Goal: Task Accomplishment & Management: Complete application form

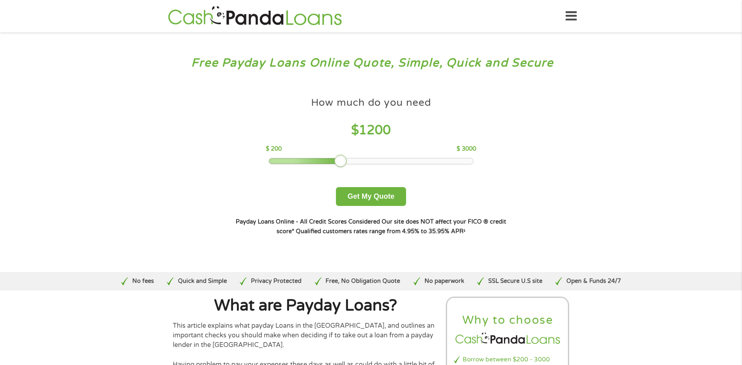
drag, startPoint x: 328, startPoint y: 162, endPoint x: 345, endPoint y: 165, distance: 17.6
click at [345, 165] on div at bounding box center [340, 161] width 13 height 13
click at [355, 192] on button "Get My Quote" at bounding box center [371, 196] width 70 height 19
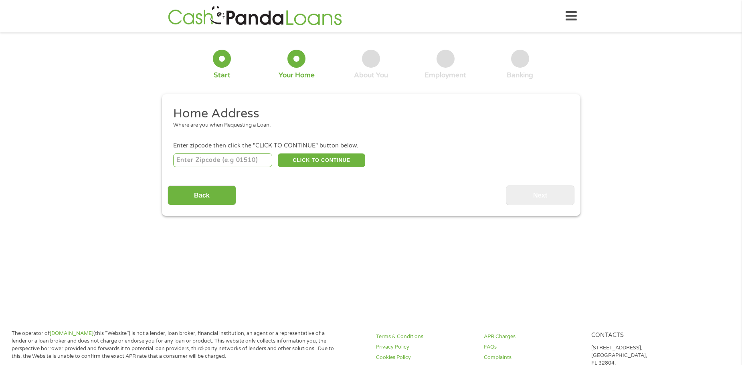
click at [234, 164] on input "number" at bounding box center [222, 161] width 99 height 14
type input "98032"
click at [300, 163] on button "CLICK TO CONTINUE" at bounding box center [321, 161] width 87 height 14
type input "98032"
type input "Kent"
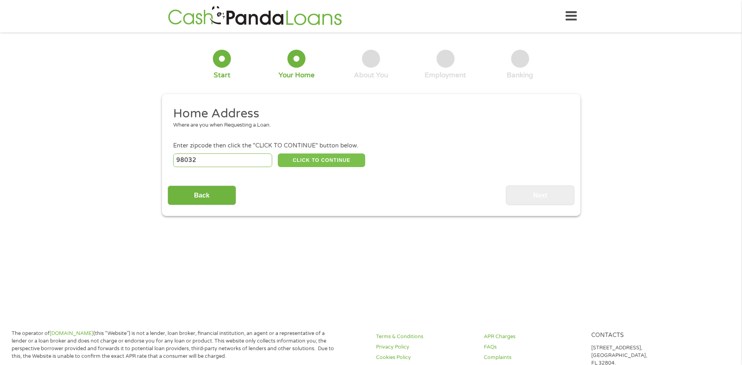
select select "[US_STATE]"
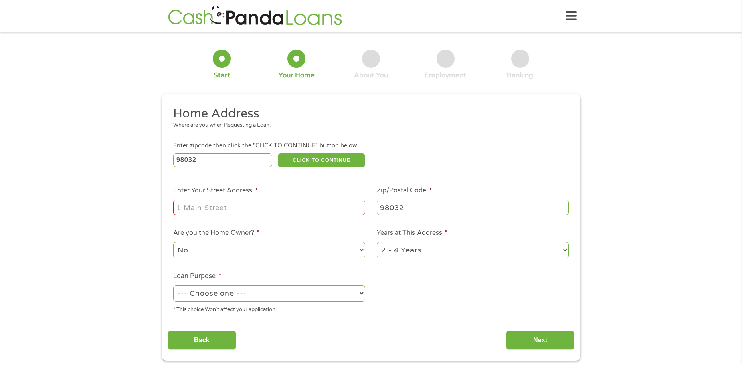
click at [254, 211] on input "Enter Your Street Address *" at bounding box center [269, 207] width 192 height 15
type input "[STREET_ADDRESS]"
click at [209, 251] on select "No Yes" at bounding box center [269, 250] width 192 height 16
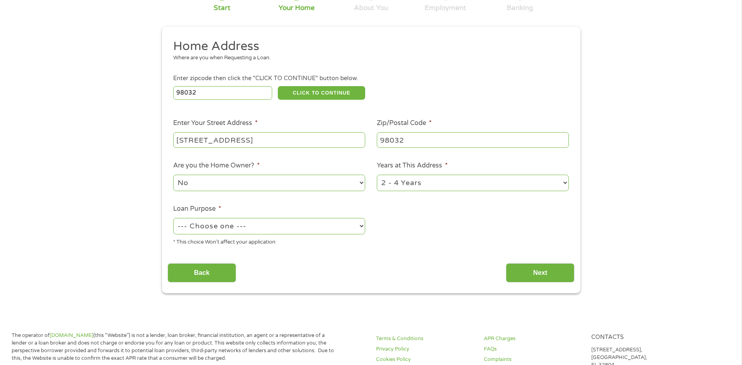
scroll to position [80, 0]
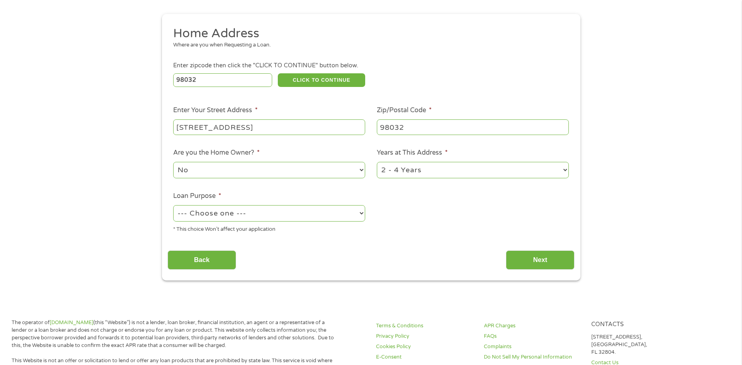
click at [242, 212] on select "--- Choose one --- Pay Bills Debt Consolidation Home Improvement Major Purchase…" at bounding box center [269, 213] width 192 height 16
click at [228, 211] on select "--- Choose one --- Pay Bills Debt Consolidation Home Improvement Major Purchase…" at bounding box center [269, 213] width 192 height 16
select select "paybills"
click at [173, 205] on select "--- Choose one --- Pay Bills Debt Consolidation Home Improvement Major Purchase…" at bounding box center [269, 213] width 192 height 16
drag, startPoint x: 426, startPoint y: 170, endPoint x: 424, endPoint y: 178, distance: 7.9
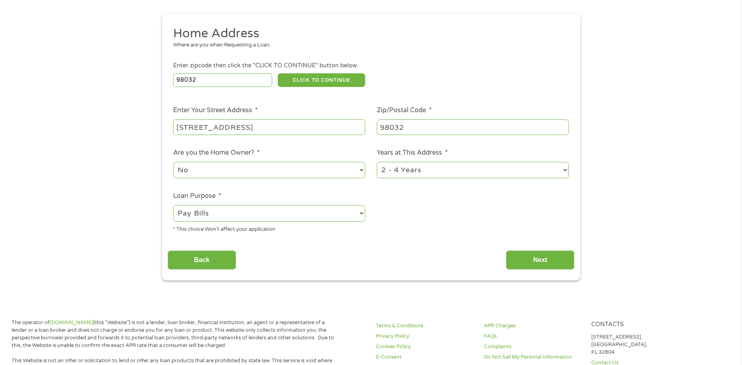
click at [426, 171] on select "1 Year or less 1 - 2 Years 2 - 4 Years Over 4 Years" at bounding box center [473, 170] width 192 height 16
select select "60months"
click at [377, 162] on select "1 Year or less 1 - 2 Years 2 - 4 Years Over 4 Years" at bounding box center [473, 170] width 192 height 16
click at [216, 259] on input "Back" at bounding box center [202, 261] width 69 height 20
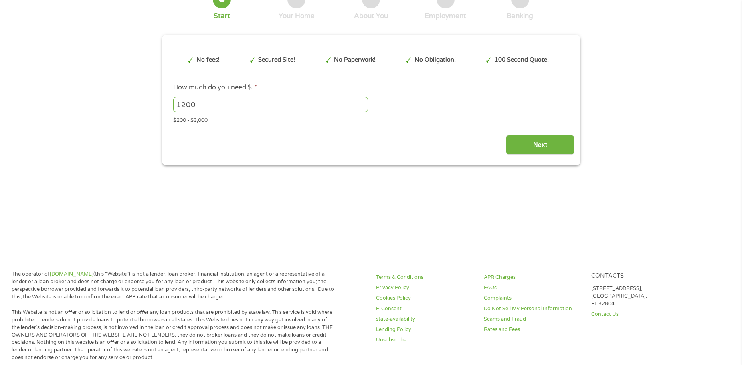
scroll to position [0, 0]
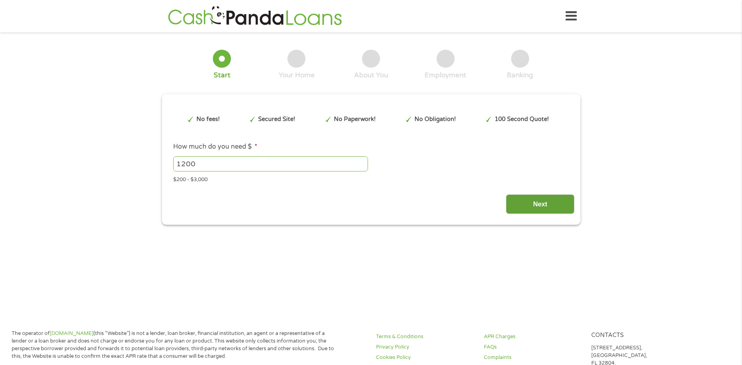
click at [528, 206] on input "Next" at bounding box center [540, 204] width 69 height 20
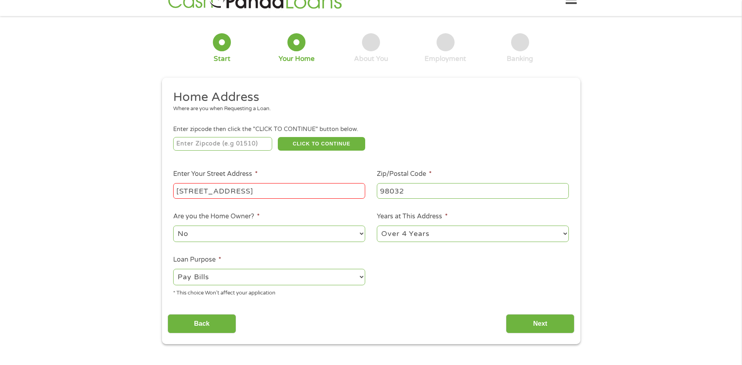
scroll to position [80, 0]
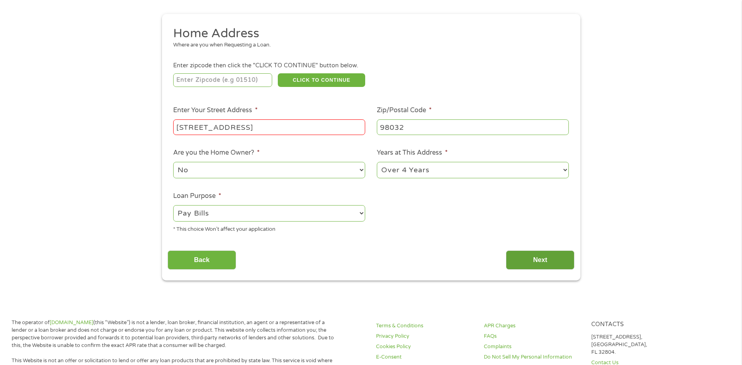
click at [532, 256] on input "Next" at bounding box center [540, 261] width 69 height 20
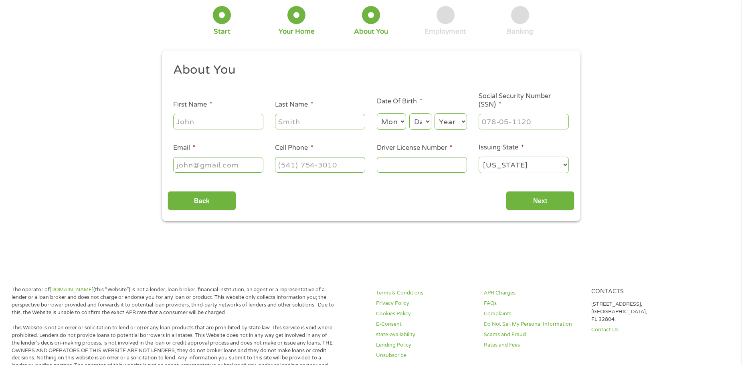
scroll to position [12, 0]
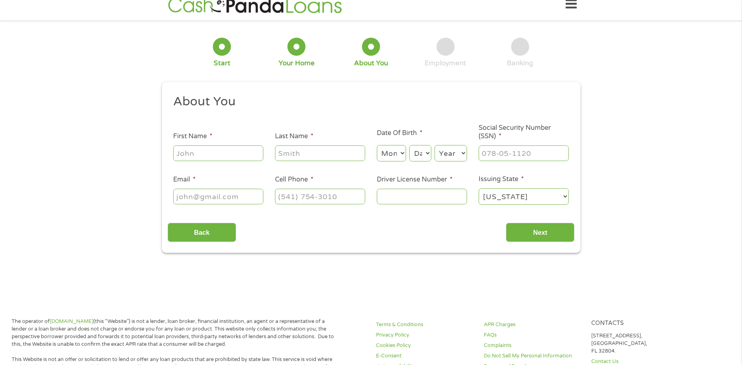
click at [219, 150] on input "First Name *" at bounding box center [218, 153] width 90 height 15
click at [217, 149] on input "[PERSON_NAME]" at bounding box center [218, 153] width 90 height 15
type input "[PERSON_NAME]"
click at [308, 156] on input "Last Name *" at bounding box center [320, 153] width 90 height 15
type input "Negrones"
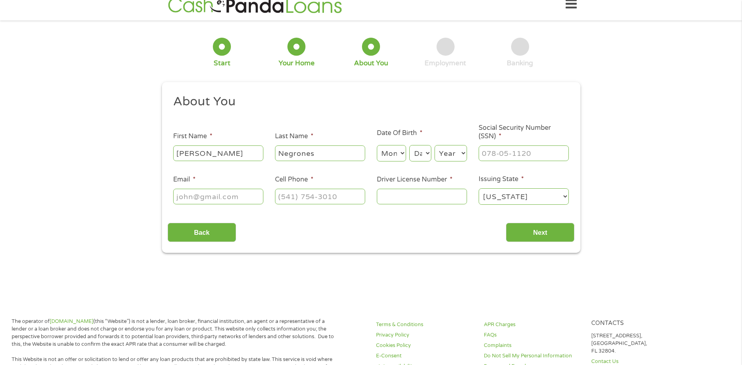
click at [389, 154] on select "Month 1 2 3 4 5 6 7 8 9 10 11 12" at bounding box center [391, 153] width 29 height 16
select select "10"
click at [377, 145] on select "Month 1 2 3 4 5 6 7 8 9 10 11 12" at bounding box center [391, 153] width 29 height 16
click at [425, 155] on select "Day 1 2 3 4 5 6 7 8 9 10 11 12 13 14 15 16 17 18 19 20 21 22 23 24 25 26 27 28 …" at bounding box center [420, 153] width 22 height 16
select select "15"
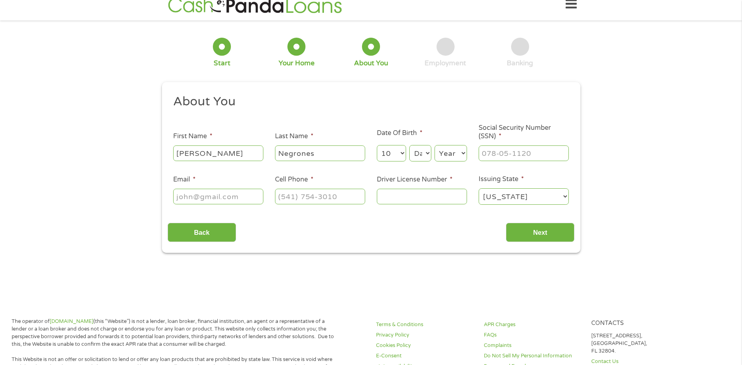
click at [409, 145] on select "Day 1 2 3 4 5 6 7 8 9 10 11 12 13 14 15 16 17 18 19 20 21 22 23 24 25 26 27 28 …" at bounding box center [420, 153] width 22 height 16
drag, startPoint x: 456, startPoint y: 157, endPoint x: 456, endPoint y: 161, distance: 4.4
click at [456, 157] on select "Year [DATE] 2006 2005 2004 2003 2002 2001 2000 1999 1998 1997 1996 1995 1994 19…" at bounding box center [451, 153] width 32 height 16
select select "1998"
click at [435, 145] on select "Year [DATE] 2006 2005 2004 2003 2002 2001 2000 1999 1998 1997 1996 1995 1994 19…" at bounding box center [451, 153] width 32 height 16
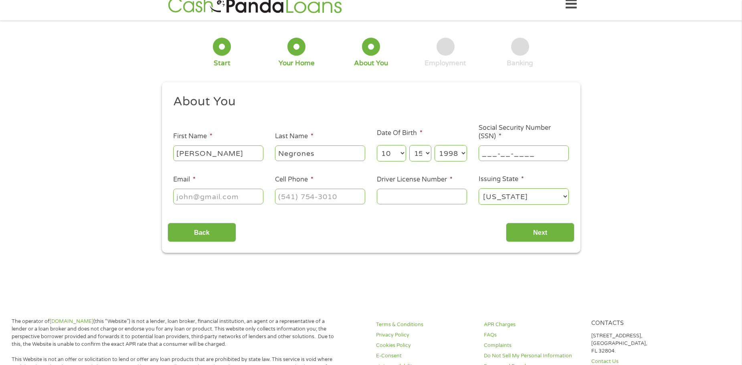
click at [500, 160] on input "___-__-____" at bounding box center [524, 153] width 90 height 15
type input "680-10-8311"
click at [223, 193] on input "Email *" at bounding box center [218, 196] width 90 height 15
type input "[PERSON_NAME][EMAIL_ADDRESS][DOMAIN_NAME]"
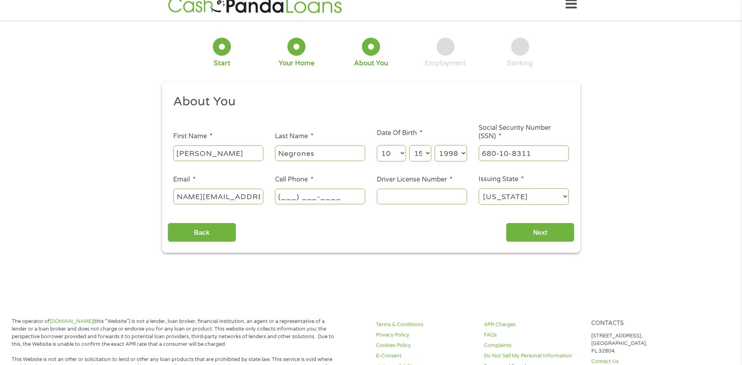
click at [341, 198] on input "(___) ___-____" at bounding box center [320, 196] width 90 height 15
type input "[PHONE_NUMBER]"
click at [406, 199] on input "Driver License Number *" at bounding box center [422, 196] width 90 height 15
type input "WDLB1P12F13B"
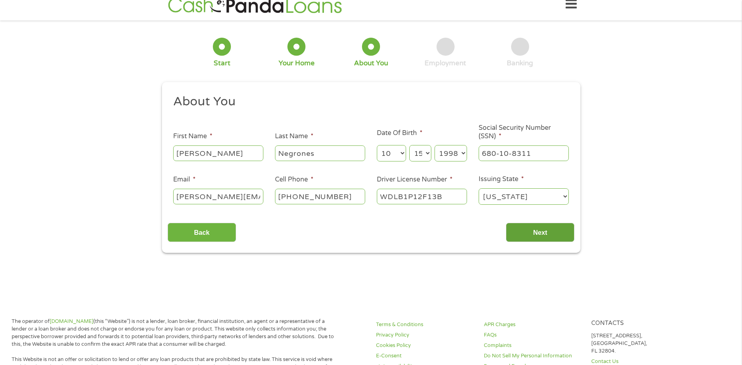
click at [518, 240] on input "Next" at bounding box center [540, 233] width 69 height 20
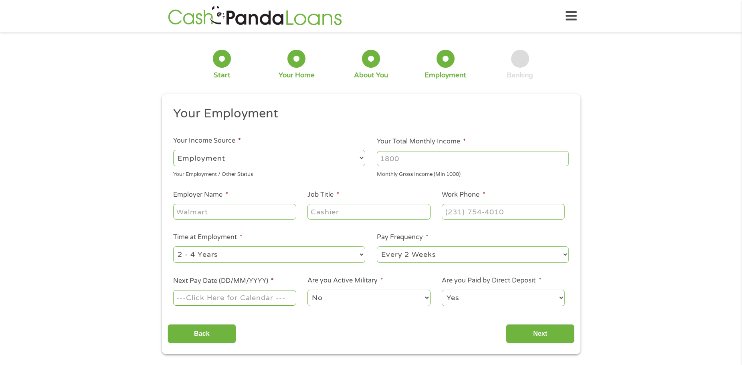
click at [525, 233] on li "Pay Frequency * --- Choose one --- Every 2 Weeks Every Week Monthly Semi-Monthly" at bounding box center [473, 249] width 204 height 32
click at [445, 164] on input "Your Total Monthly Income *" at bounding box center [473, 158] width 192 height 15
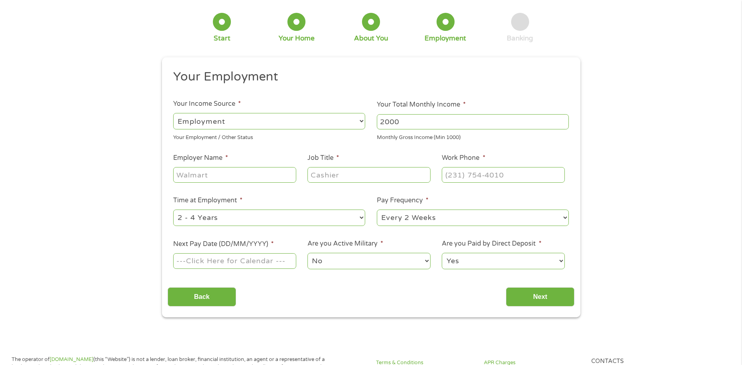
scroll to position [40, 0]
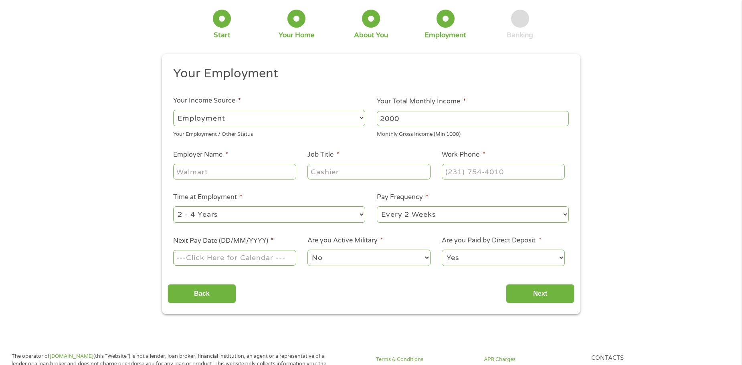
type input "2000"
click at [215, 176] on input "Employer Name *" at bounding box center [234, 171] width 123 height 15
drag, startPoint x: 215, startPoint y: 175, endPoint x: 137, endPoint y: 177, distance: 77.8
click at [137, 177] on div "1 Start 2 Your Home 3 About You 4 Employment 5 Banking 6 This field is hidden w…" at bounding box center [371, 156] width 742 height 316
drag, startPoint x: 192, startPoint y: 174, endPoint x: 143, endPoint y: 175, distance: 49.7
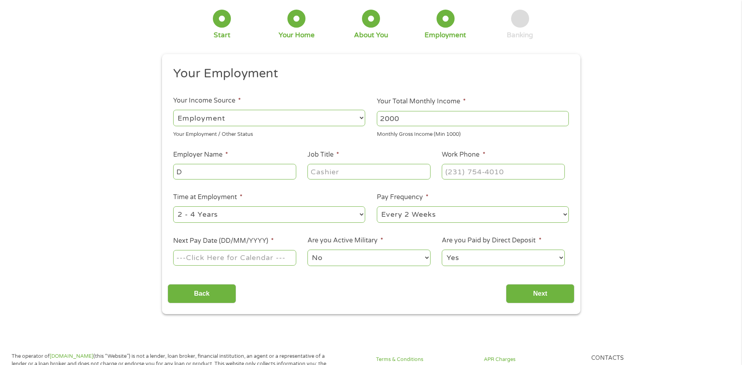
click at [143, 175] on div "1 Start 2 Your Home 3 About You 4 Employment 5 Banking 6 This field is hidden w…" at bounding box center [371, 156] width 742 height 316
type input "Safeway"
click at [362, 170] on input "Job Title *" at bounding box center [368, 171] width 123 height 15
type input "Fuel Station Clerk"
click at [471, 170] on input "(___) ___-____" at bounding box center [503, 171] width 123 height 15
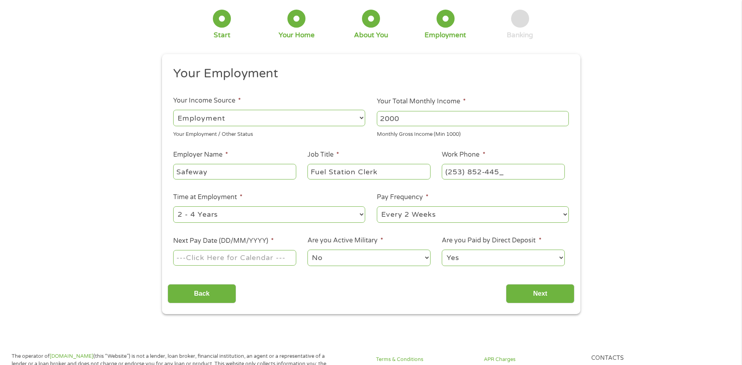
type input "[PHONE_NUMBER]"
click at [230, 215] on select "--- Choose one --- 1 Year or less 1 - 2 Years 2 - 4 Years Over 4 Years" at bounding box center [269, 214] width 192 height 16
click at [173, 206] on select "--- Choose one --- 1 Year or less 1 - 2 Years 2 - 4 Years Over 4 Years" at bounding box center [269, 214] width 192 height 16
click at [225, 221] on select "--- Choose one --- 1 Year or less 1 - 2 Years 2 - 4 Years Over 4 Years" at bounding box center [269, 214] width 192 height 16
select select "24months"
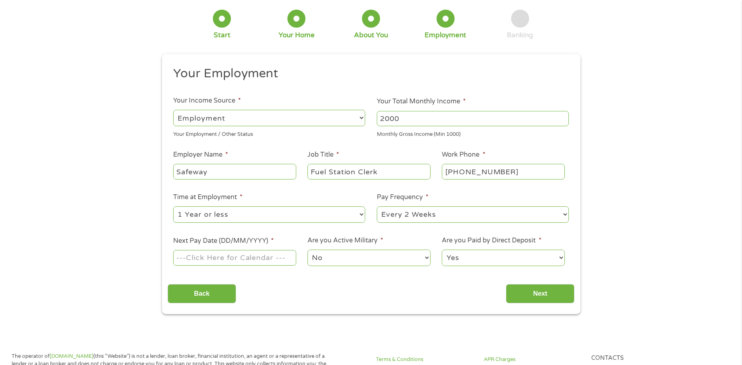
click at [173, 206] on select "--- Choose one --- 1 Year or less 1 - 2 Years 2 - 4 Years Over 4 Years" at bounding box center [269, 214] width 192 height 16
click at [429, 216] on select "--- Choose one --- Every 2 Weeks Every Week Monthly Semi-Monthly" at bounding box center [473, 214] width 192 height 16
select select "weekly"
click at [377, 206] on select "--- Choose one --- Every 2 Weeks Every Week Monthly Semi-Monthly" at bounding box center [473, 214] width 192 height 16
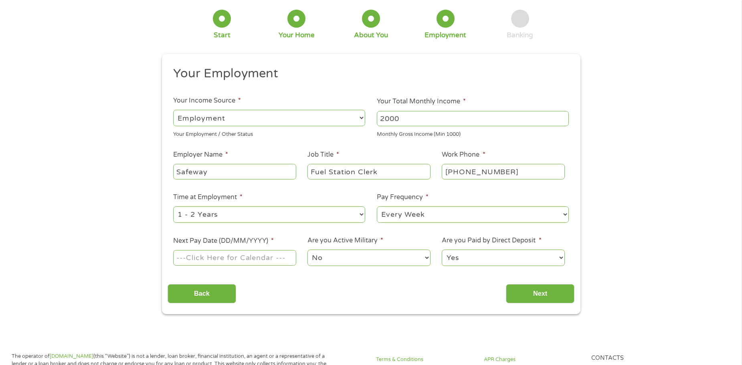
click at [242, 259] on input "Next Pay Date (DD/MM/YYYY) *" at bounding box center [234, 257] width 123 height 15
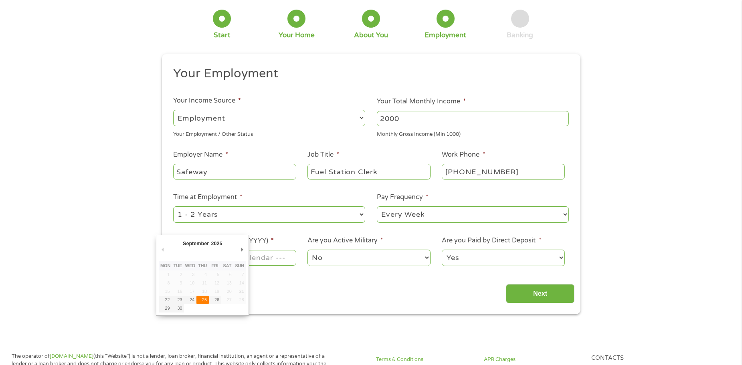
type input "[DATE]"
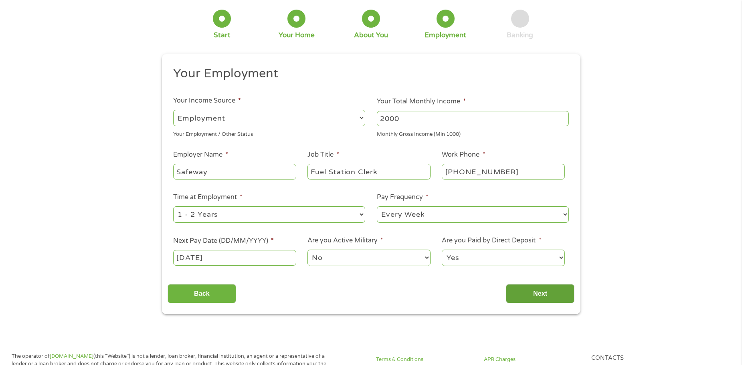
click at [526, 292] on input "Next" at bounding box center [540, 294] width 69 height 20
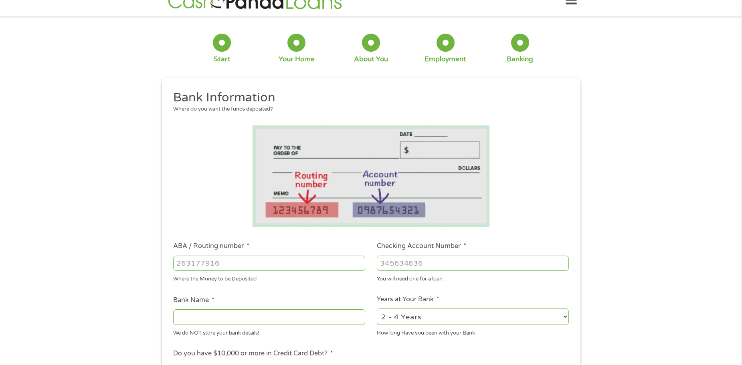
scroll to position [80, 0]
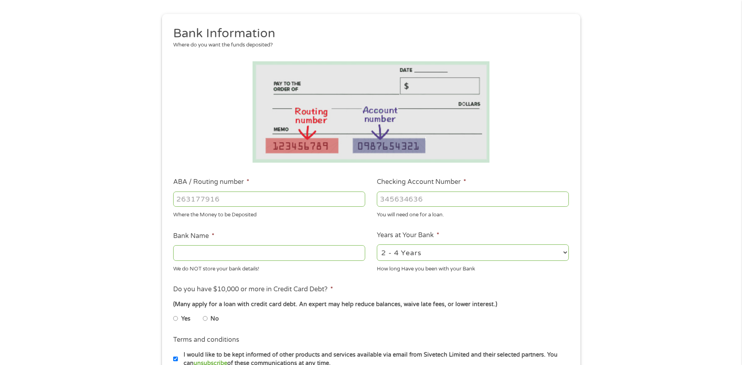
click at [210, 199] on input "ABA / Routing number *" at bounding box center [269, 199] width 192 height 15
type input "325070760"
type input "JPMORGAN CHASE BANK NA"
type input "325070760"
click at [394, 196] on input "Checking Account Number *" at bounding box center [473, 199] width 192 height 15
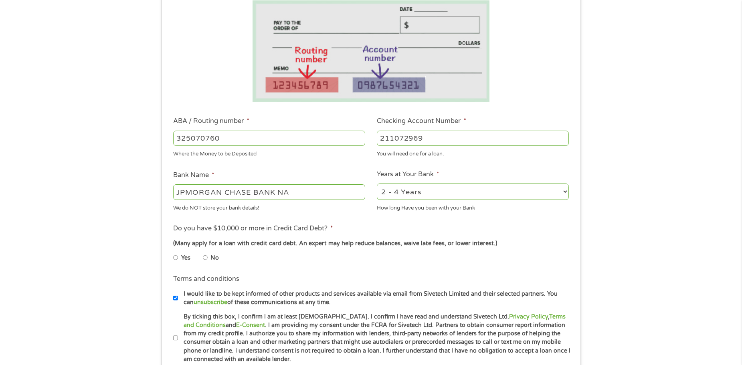
scroll to position [160, 0]
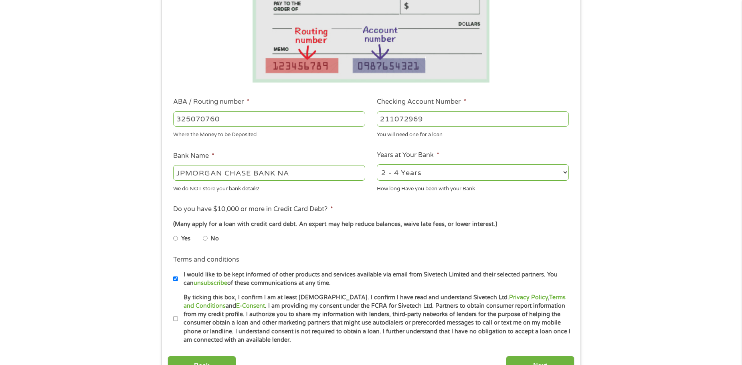
type input "211072969"
click at [414, 176] on select "2 - 4 Years 6 - 12 Months 1 - 2 Years Over 4 Years" at bounding box center [473, 172] width 192 height 16
select select "60months"
click at [377, 164] on select "2 - 4 Years 6 - 12 Months 1 - 2 Years Over 4 Years" at bounding box center [473, 172] width 192 height 16
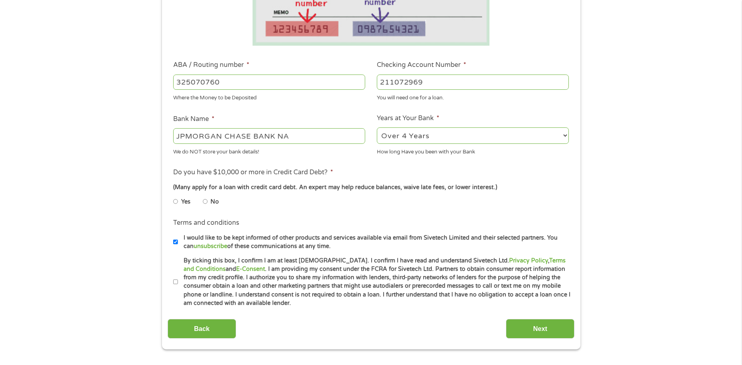
scroll to position [200, 0]
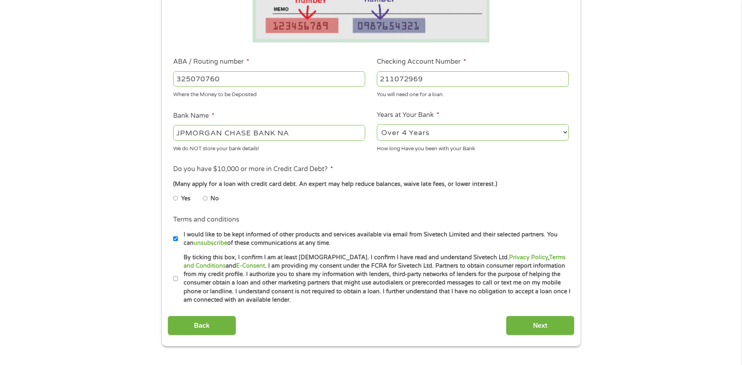
click at [176, 196] on input "Yes" at bounding box center [175, 198] width 5 height 13
radio input "true"
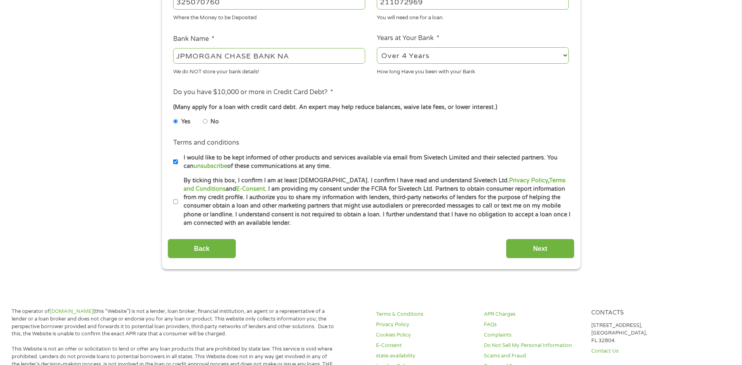
scroll to position [281, 0]
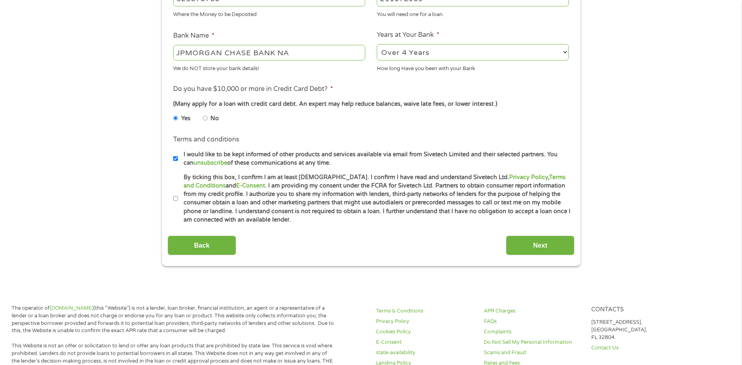
click at [302, 187] on label "By ticking this box, I confirm I am at least [DEMOGRAPHIC_DATA]. I confirm I ha…" at bounding box center [374, 198] width 393 height 51
click at [178, 192] on input "By ticking this box, I confirm I am at least [DEMOGRAPHIC_DATA]. I confirm I ha…" at bounding box center [175, 198] width 5 height 13
checkbox input "true"
click at [521, 237] on input "Next" at bounding box center [540, 246] width 69 height 20
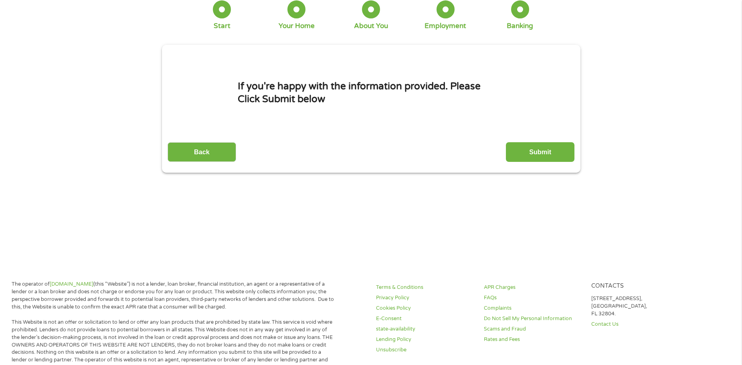
scroll to position [0, 0]
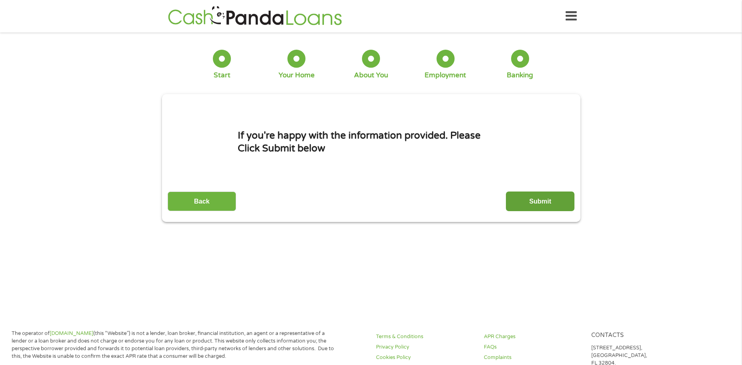
click at [541, 203] on input "Submit" at bounding box center [540, 202] width 69 height 20
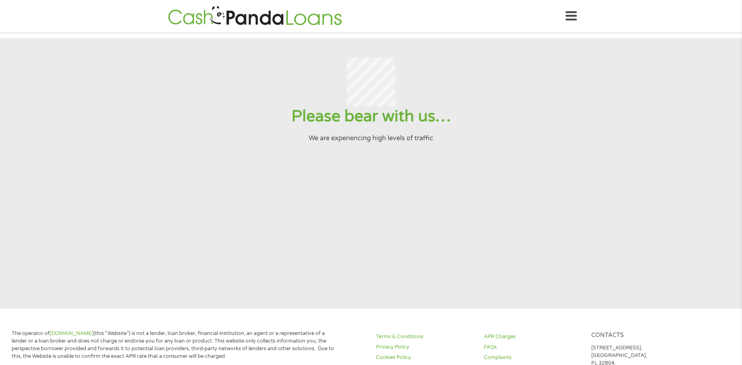
click at [518, 223] on section "Please bear with us… We are experiencing high levels of traffic" at bounding box center [371, 173] width 742 height 271
